Goal: Task Accomplishment & Management: Manage account settings

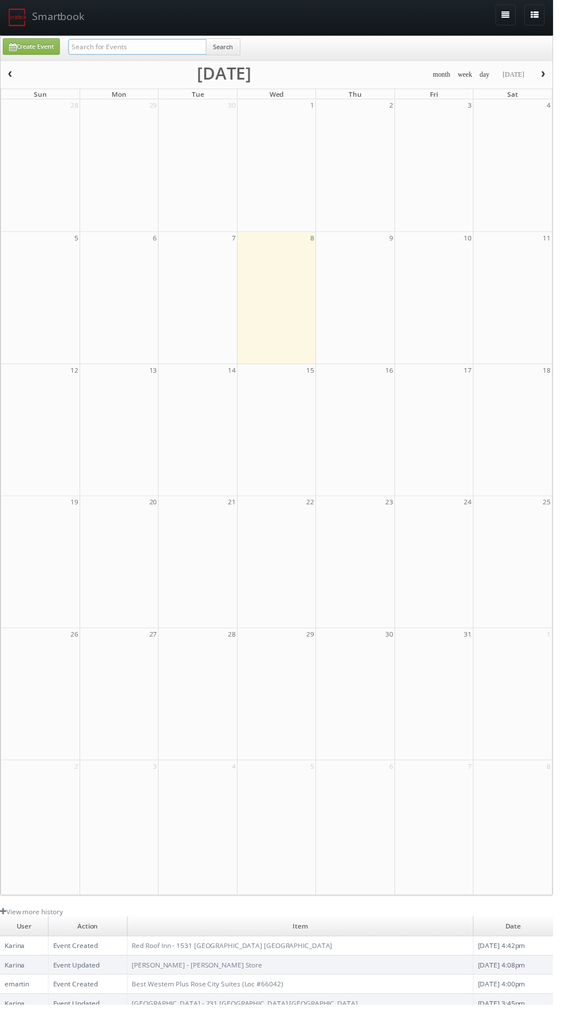
click at [131, 48] on input "text" at bounding box center [139, 47] width 140 height 16
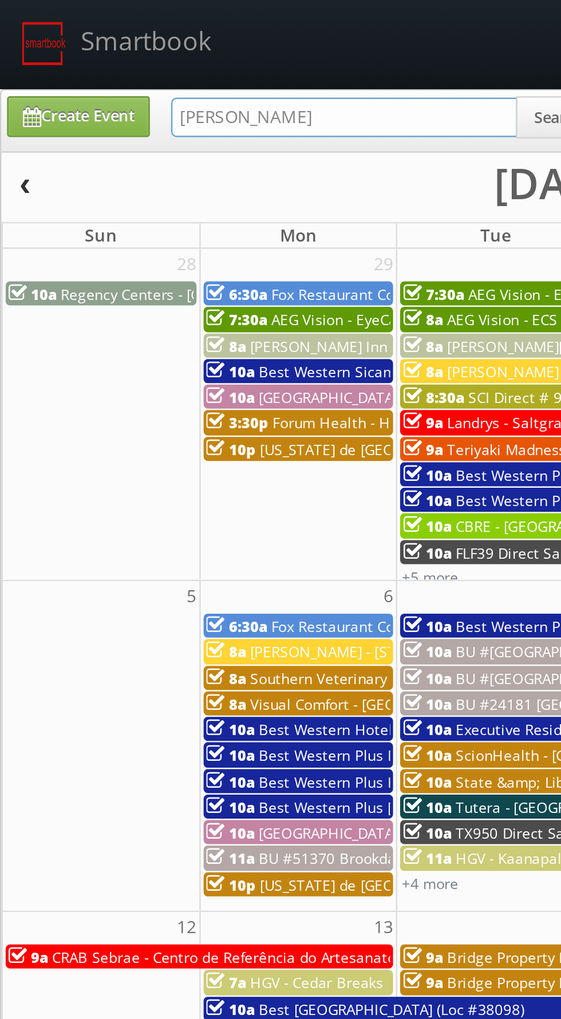
type input "Phillips"
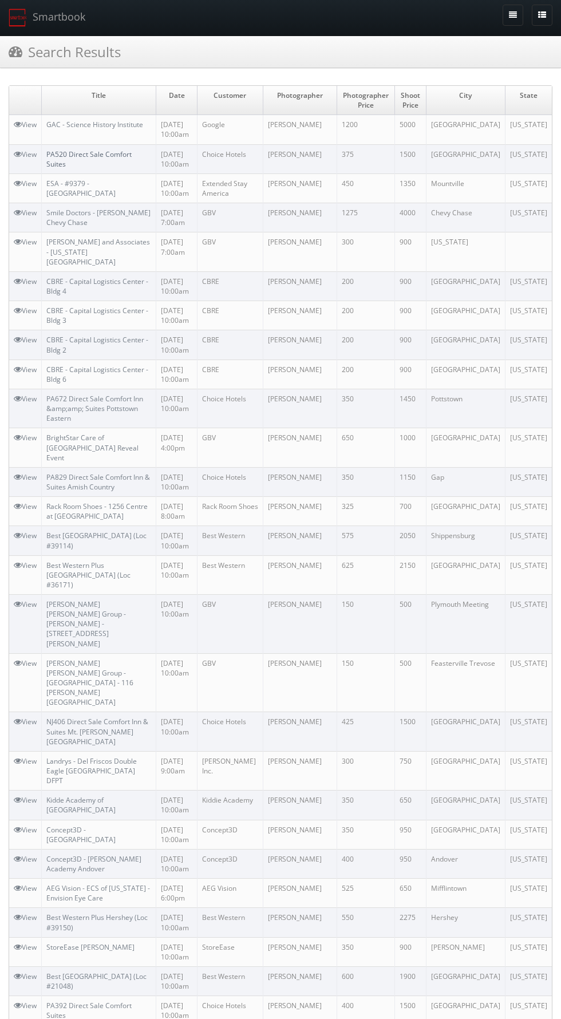
click at [68, 151] on link "PA520 Direct Sale Comfort Suites" at bounding box center [88, 158] width 85 height 19
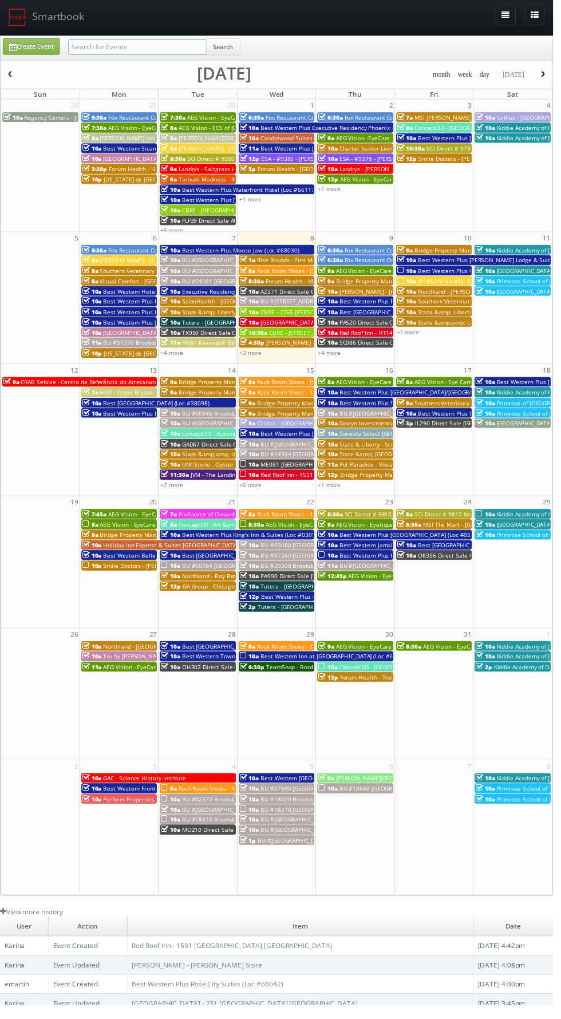
click at [126, 44] on input "text" at bounding box center [139, 47] width 140 height 16
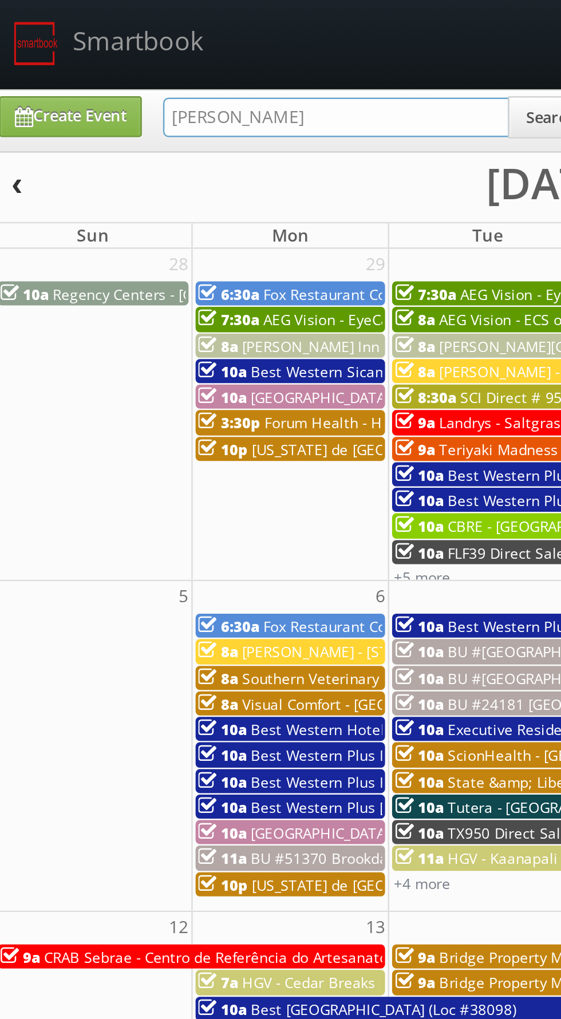
type input "Phillips"
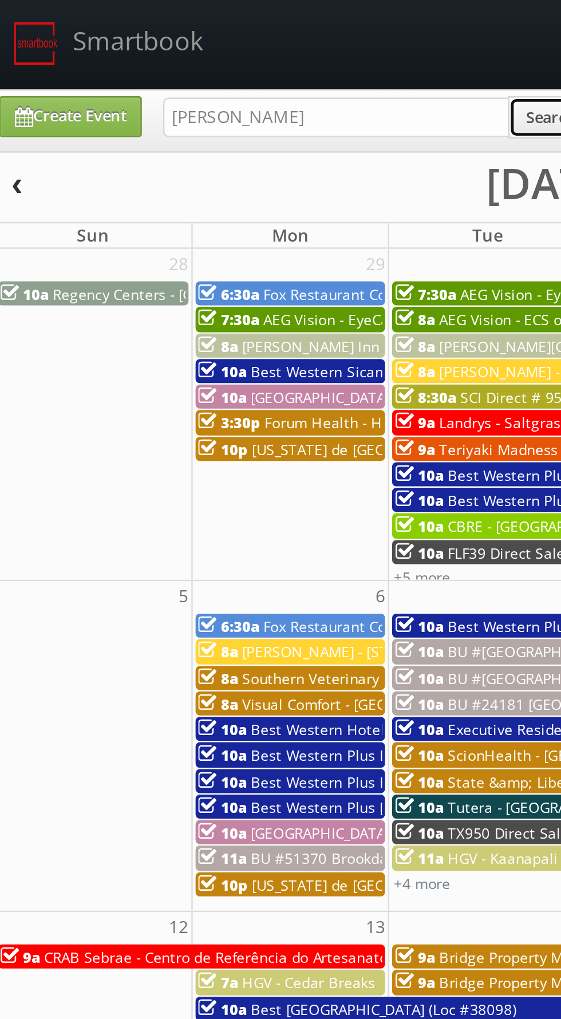
click at [222, 49] on button "Search" at bounding box center [226, 47] width 35 height 17
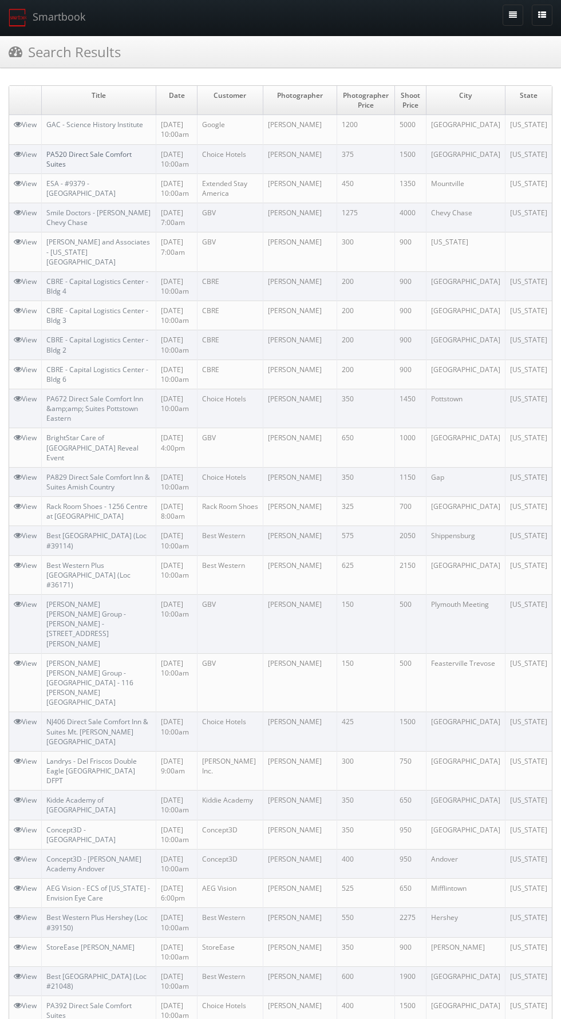
click at [57, 163] on link "PA520 Direct Sale Comfort Suites" at bounding box center [88, 158] width 85 height 19
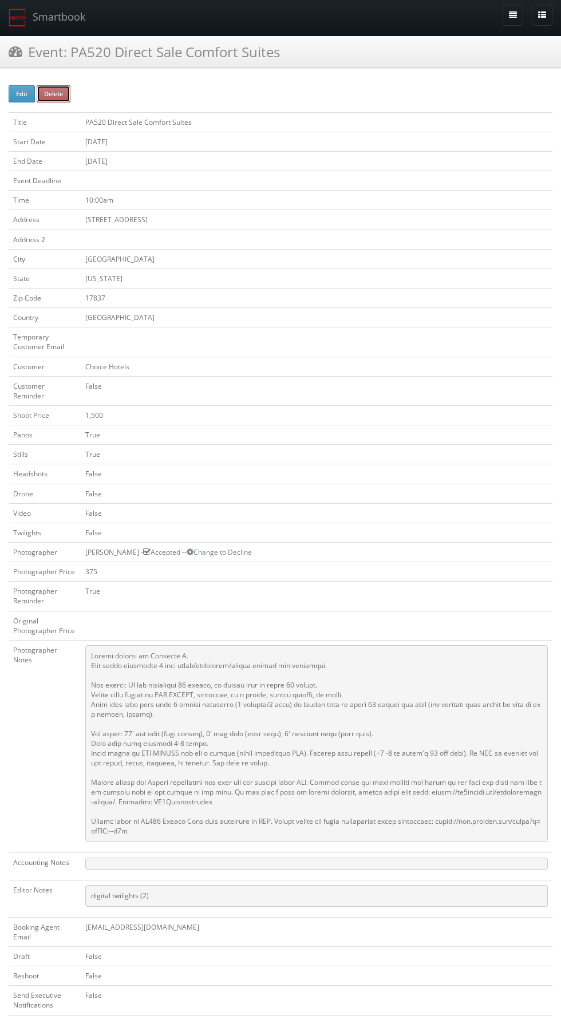
click at [52, 88] on button "Delete" at bounding box center [54, 93] width 34 height 17
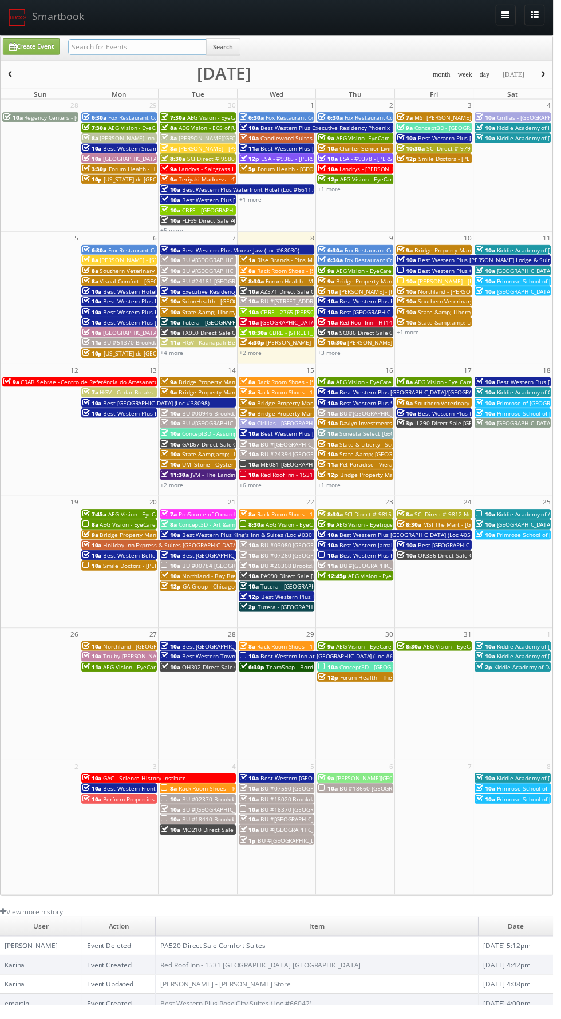
click at [77, 45] on input "text" at bounding box center [139, 47] width 140 height 16
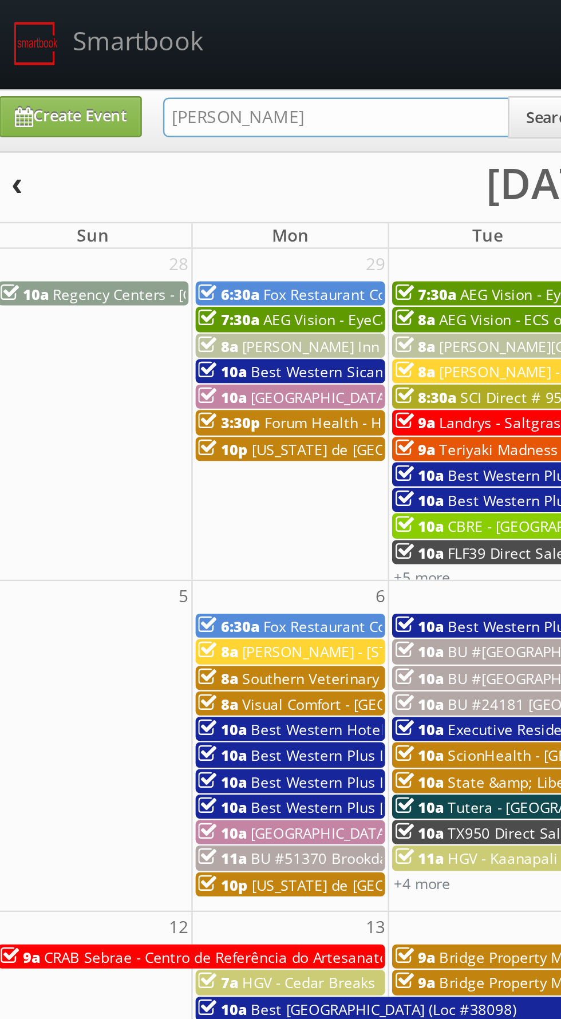
type input "Phillips"
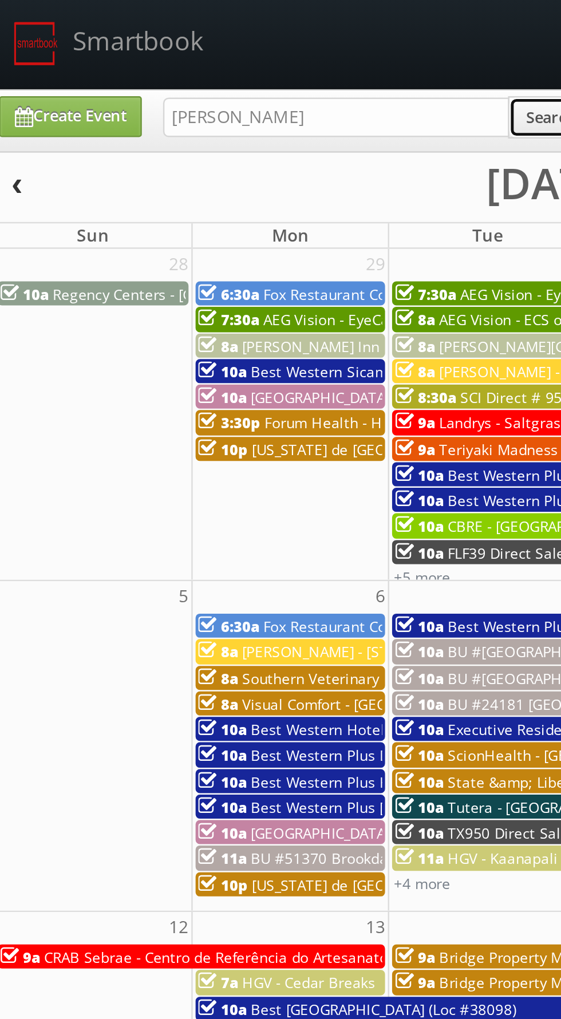
click at [224, 49] on button "Search" at bounding box center [226, 47] width 35 height 17
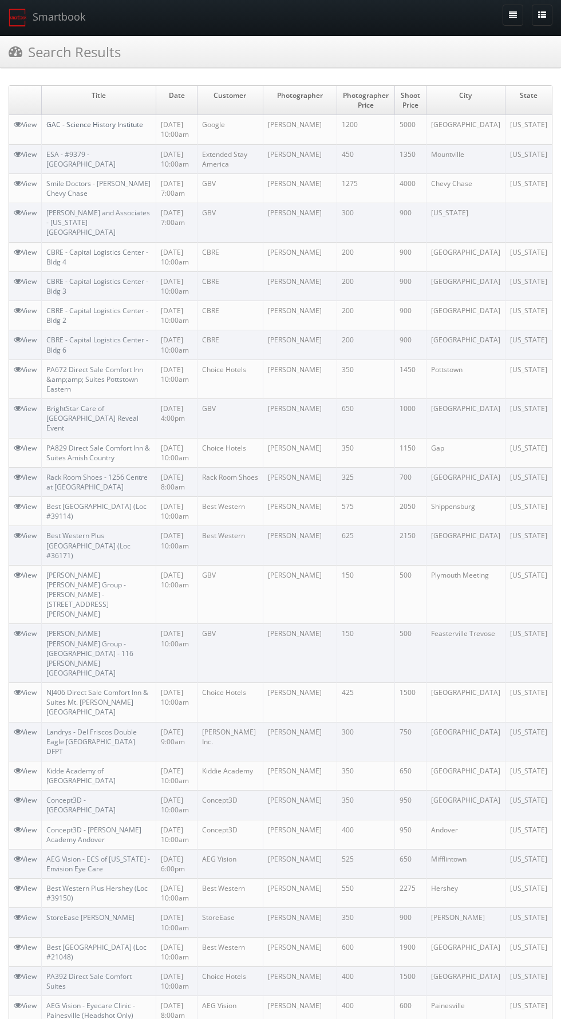
click at [65, 124] on link "GAC - Science History Institute" at bounding box center [94, 125] width 97 height 10
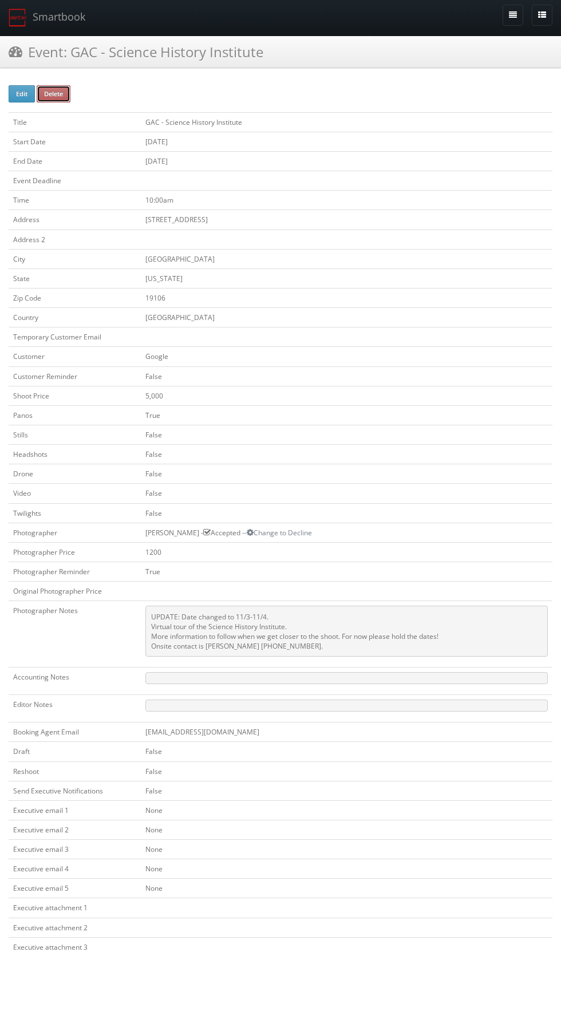
click at [56, 94] on button "Delete" at bounding box center [54, 93] width 34 height 17
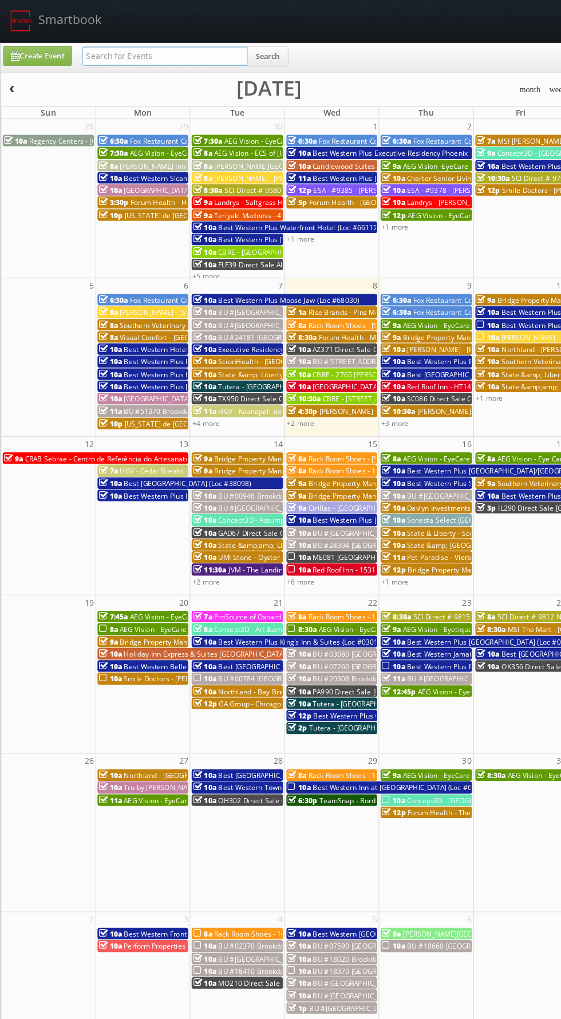
click at [106, 48] on input "text" at bounding box center [139, 47] width 140 height 16
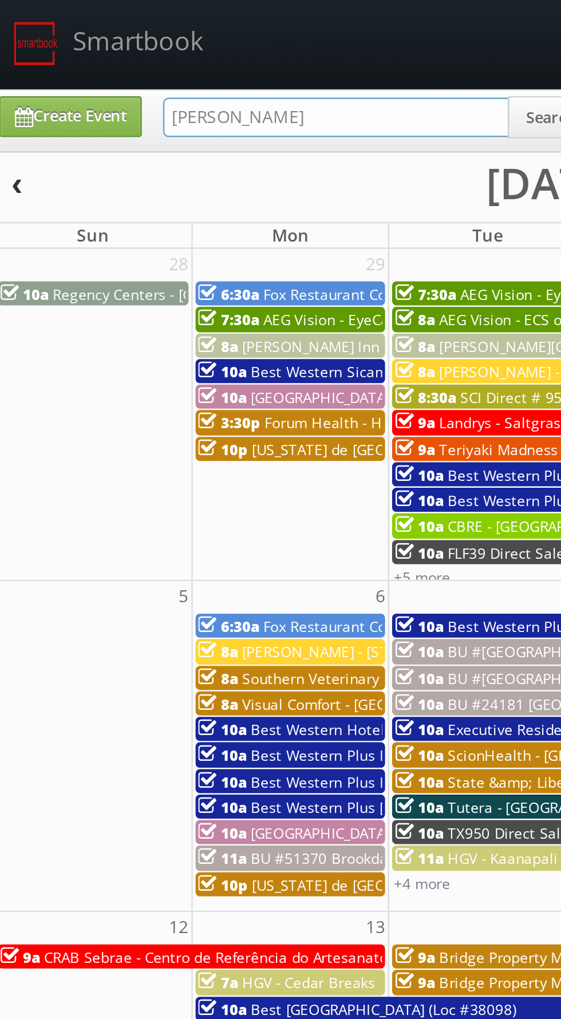
type input "Phillips"
